Goal: Task Accomplishment & Management: Complete application form

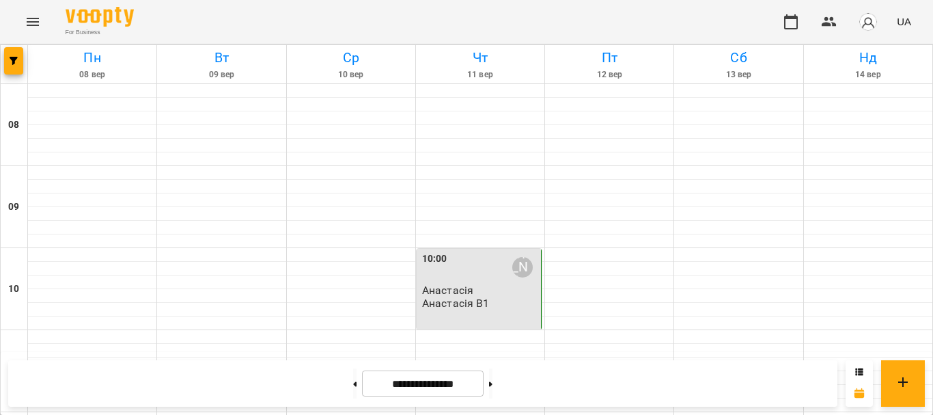
click at [484, 265] on div "10:00 [PERSON_NAME]" at bounding box center [480, 266] width 116 height 31
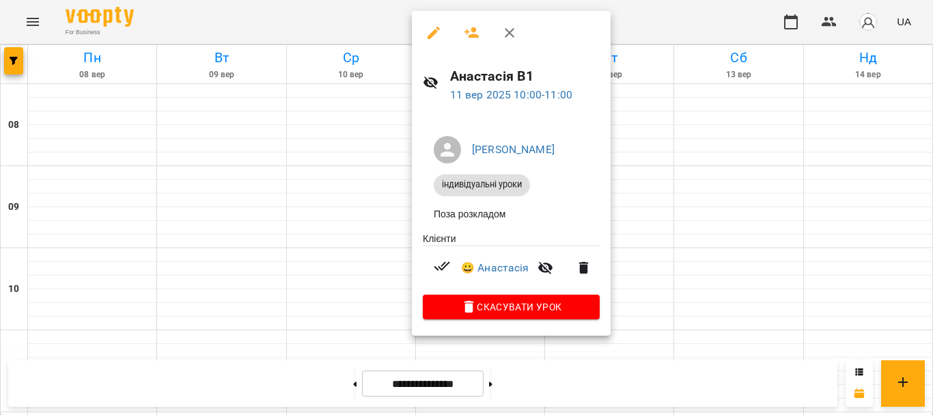
click at [685, 118] on div at bounding box center [466, 207] width 933 height 415
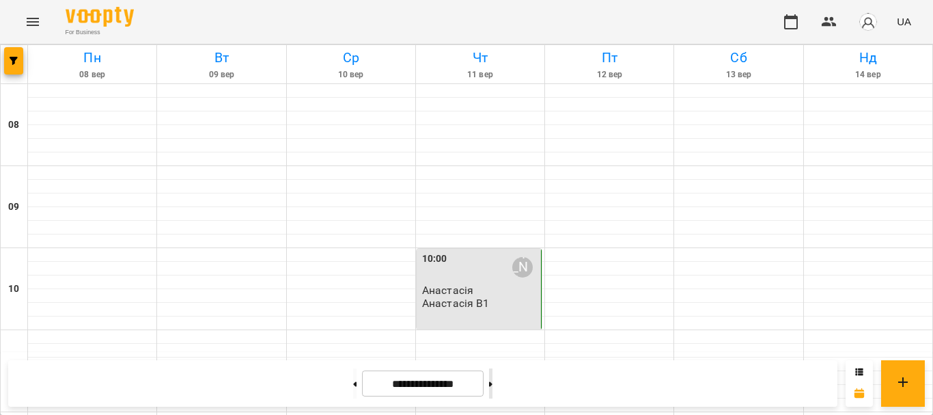
scroll to position [961, 0]
click at [493, 387] on button at bounding box center [490, 383] width 3 height 30
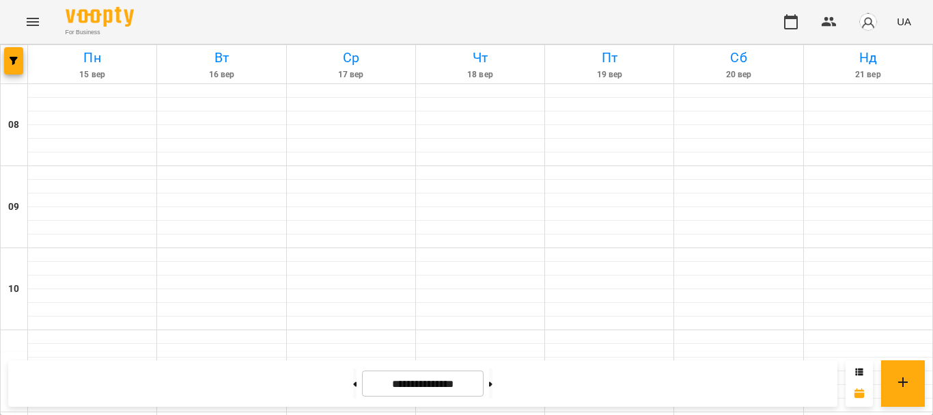
scroll to position [820, 0]
click at [493, 387] on button at bounding box center [490, 383] width 3 height 30
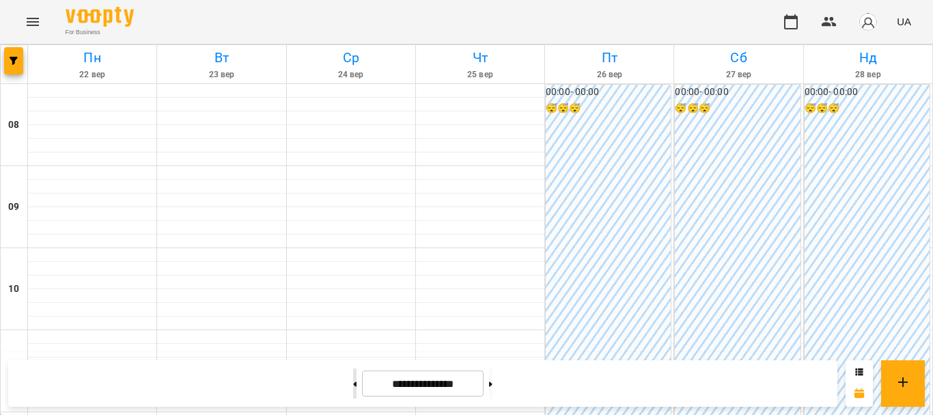
click at [353, 389] on button at bounding box center [354, 383] width 3 height 30
type input "**********"
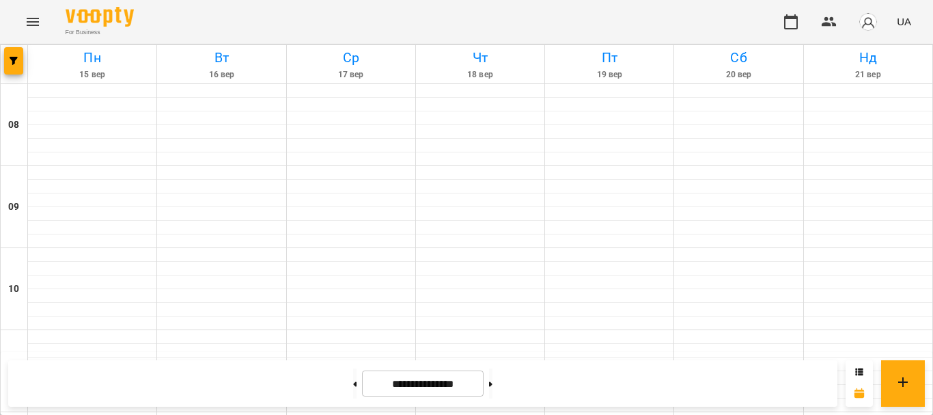
scroll to position [820, 0]
